Goal: Find specific page/section

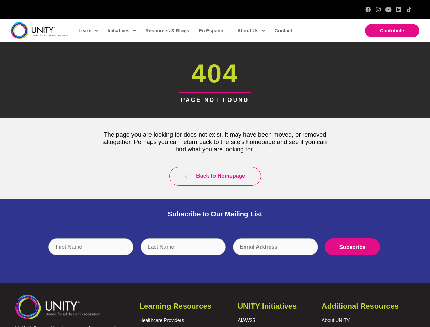
click at [215, 163] on div "Back to Homepage" at bounding box center [215, 176] width 242 height 32
click at [215, 252] on input "text" at bounding box center [183, 246] width 85 height 17
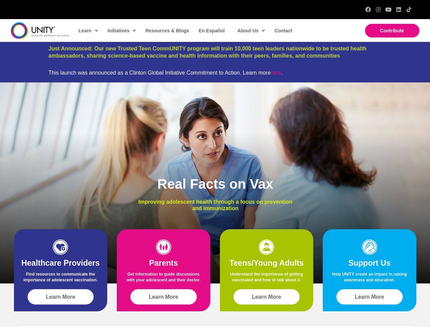
click at [215, 163] on div "Real Facts on Vax Improving adolescent health through a focus on prevention and…" at bounding box center [215, 182] width 430 height 201
